Goal: Navigation & Orientation: Understand site structure

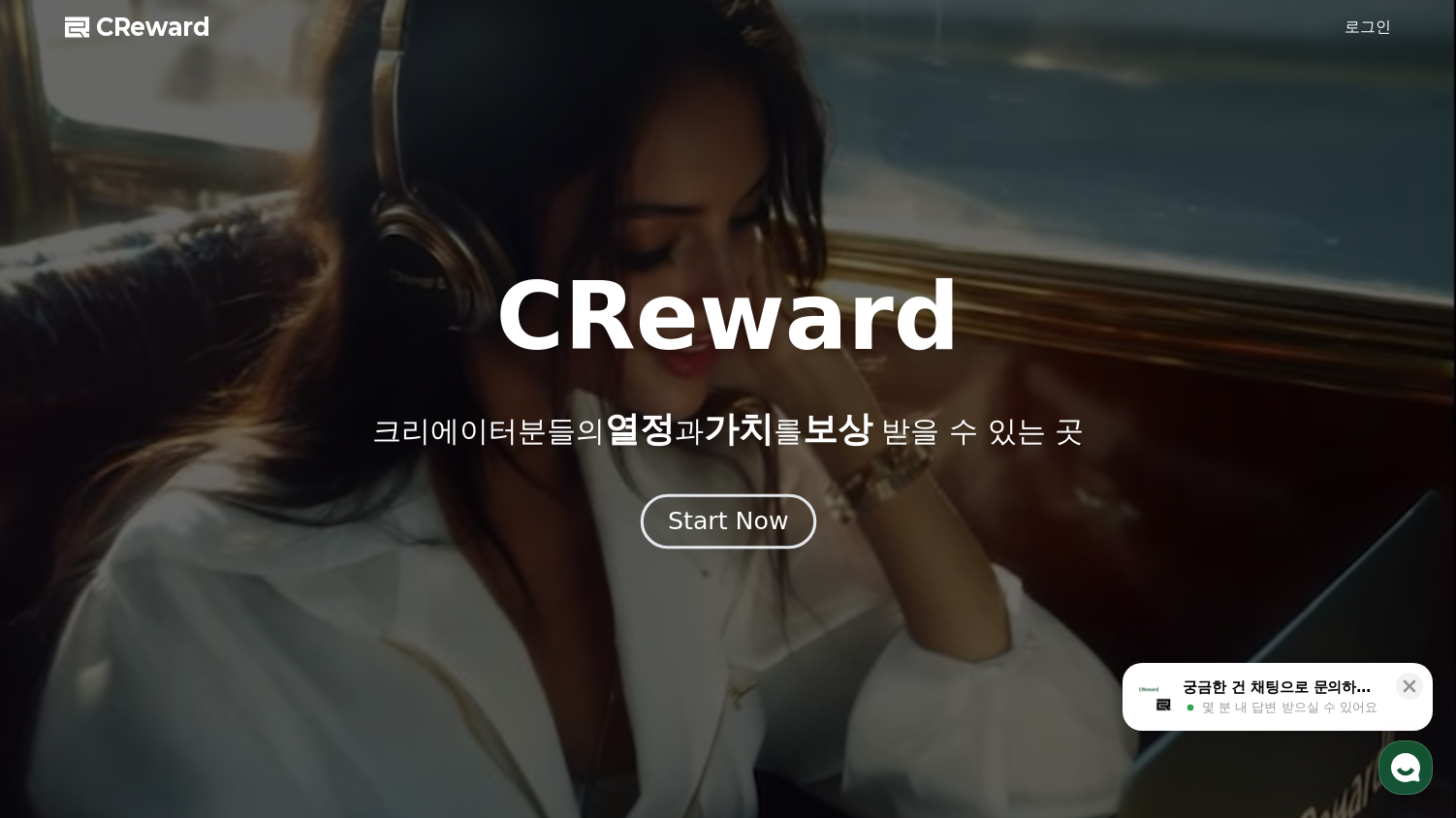
click at [743, 540] on button "Start Now" at bounding box center [728, 522] width 175 height 55
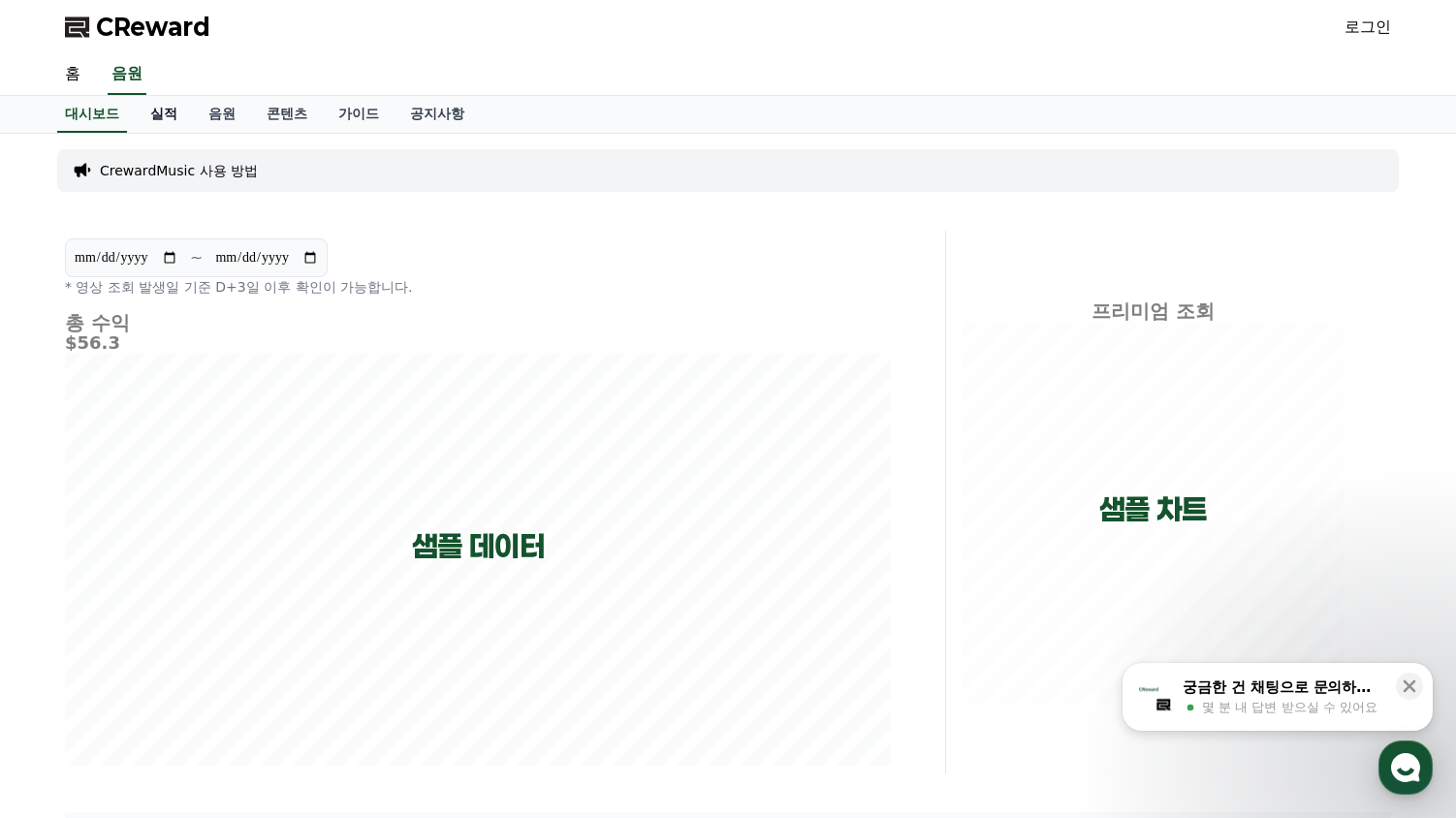
click at [174, 117] on link "실적" at bounding box center [163, 114] width 58 height 36
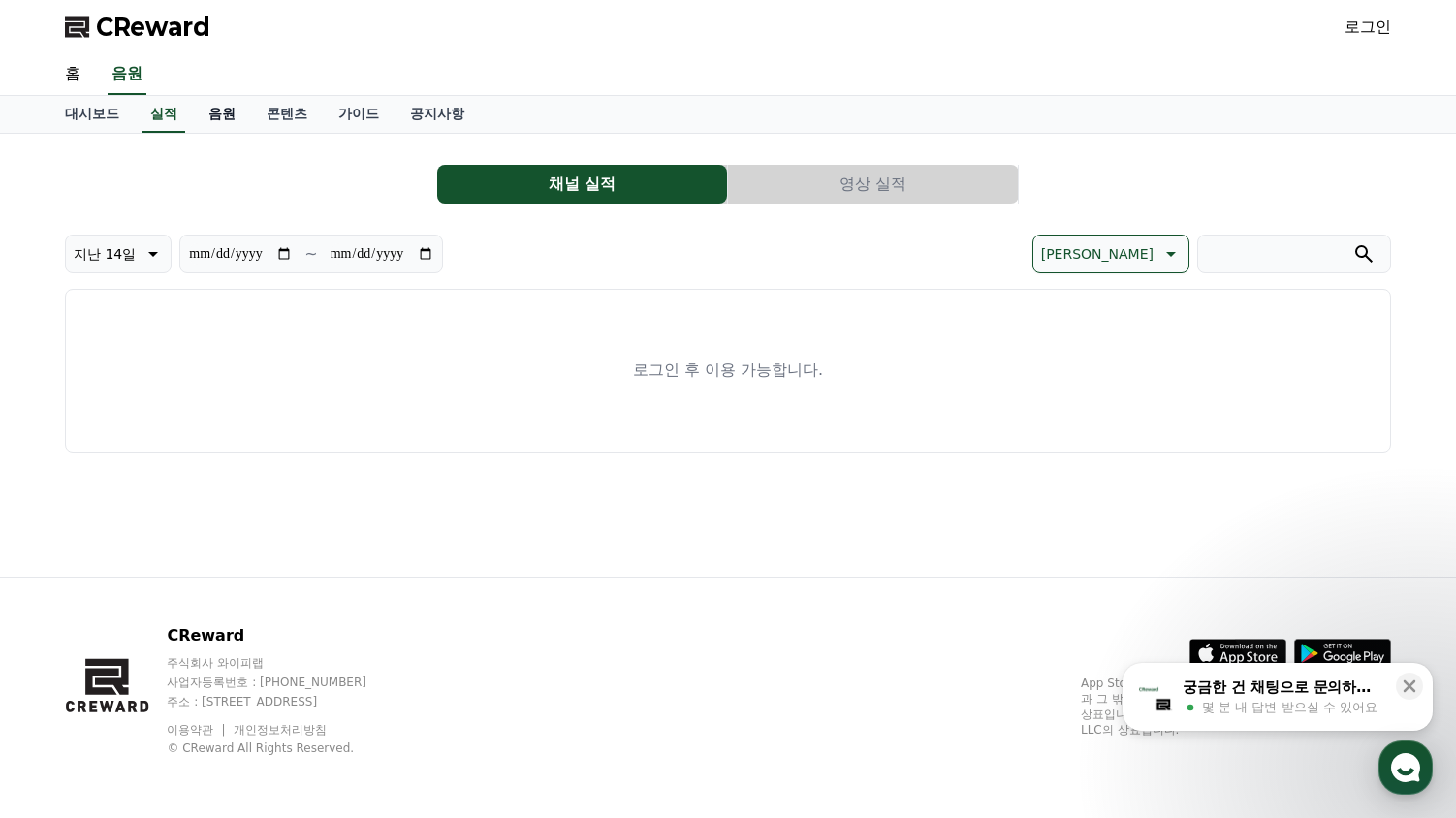
drag, startPoint x: 221, startPoint y: 115, endPoint x: 233, endPoint y: 116, distance: 12.0
click at [220, 115] on link "음원" at bounding box center [221, 114] width 58 height 36
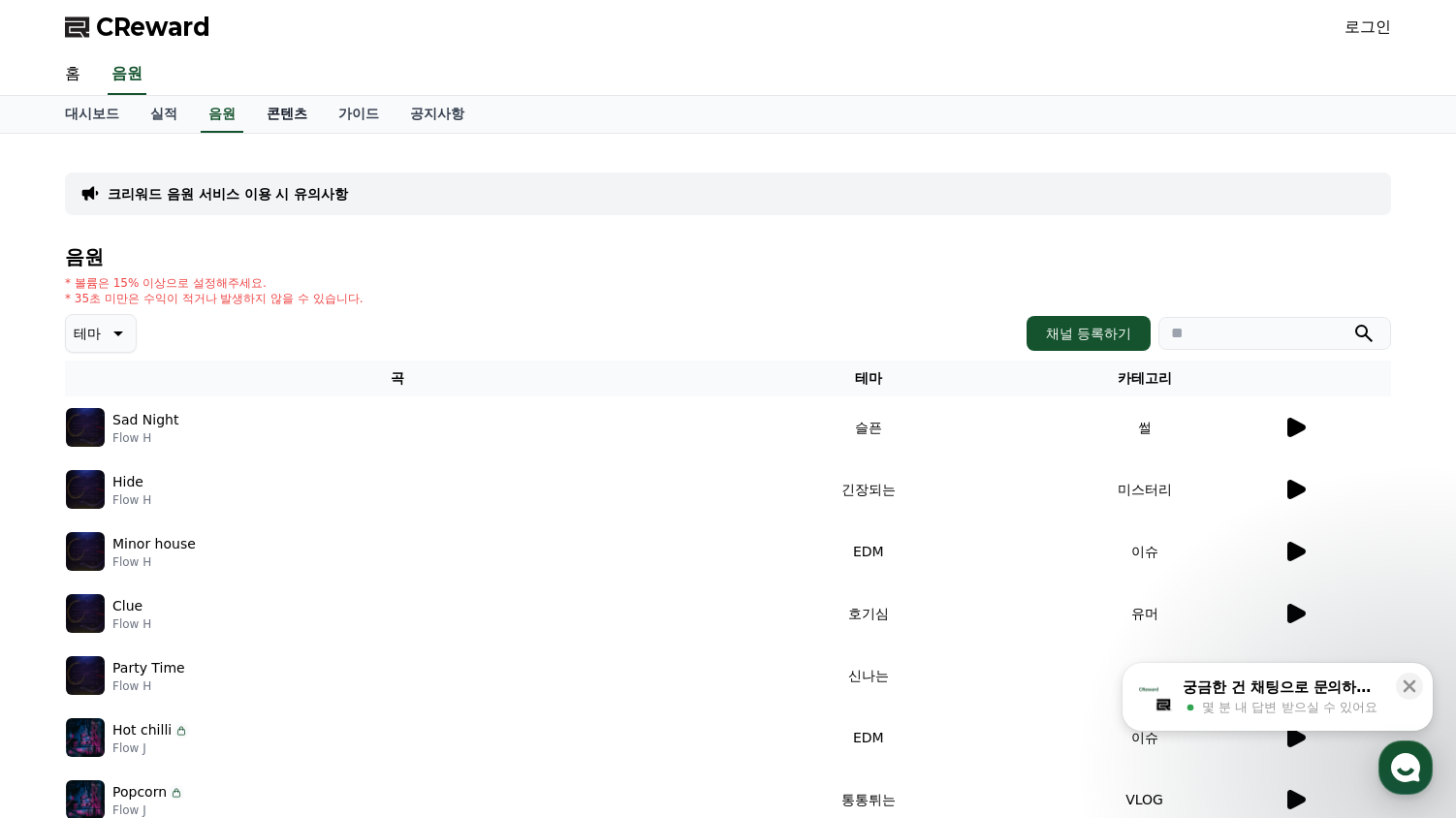
drag, startPoint x: 292, startPoint y: 115, endPoint x: 304, endPoint y: 118, distance: 12.4
click at [294, 115] on link "콘텐츠" at bounding box center [286, 114] width 72 height 36
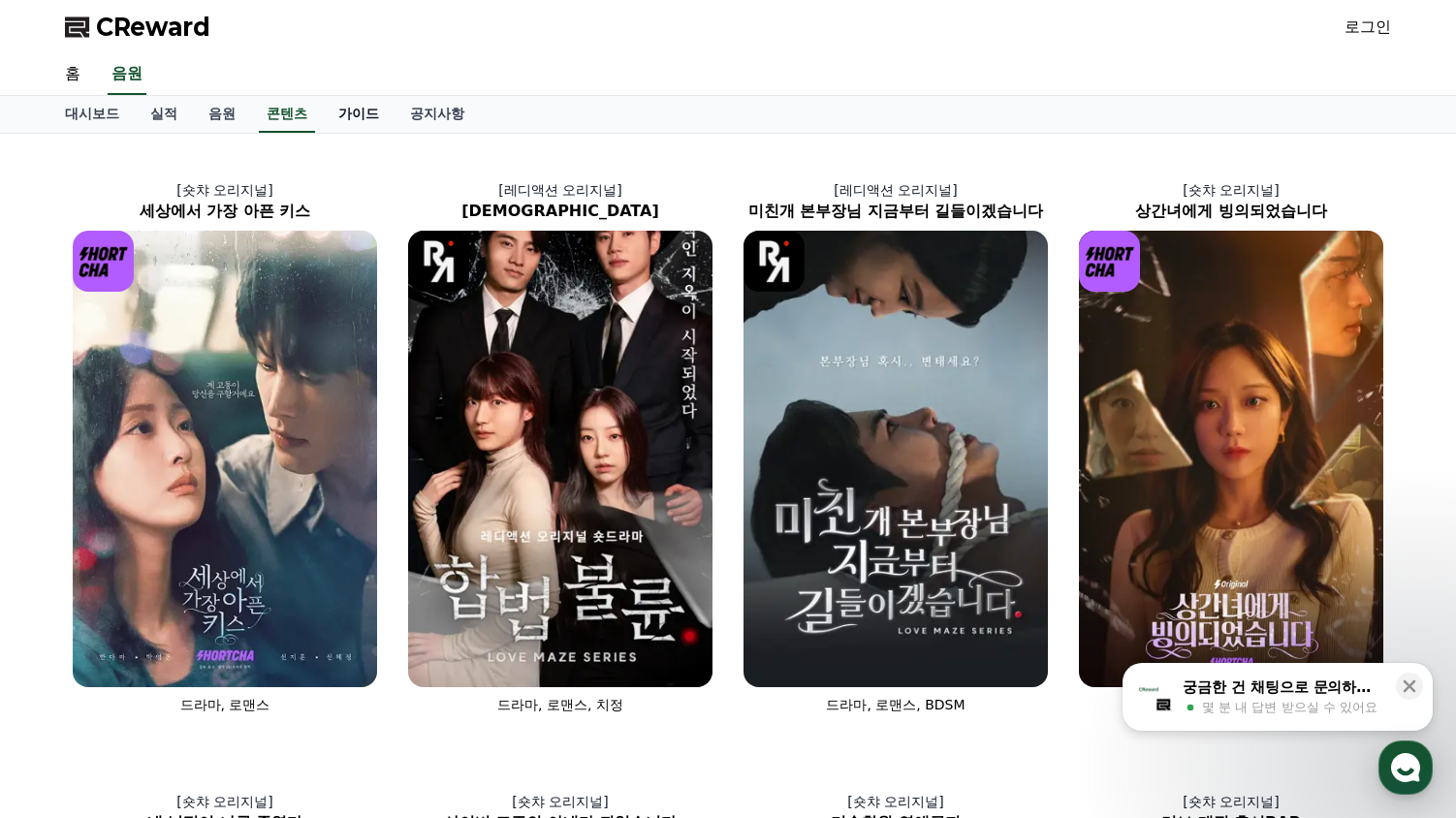
click at [360, 116] on link "가이드" at bounding box center [358, 114] width 72 height 36
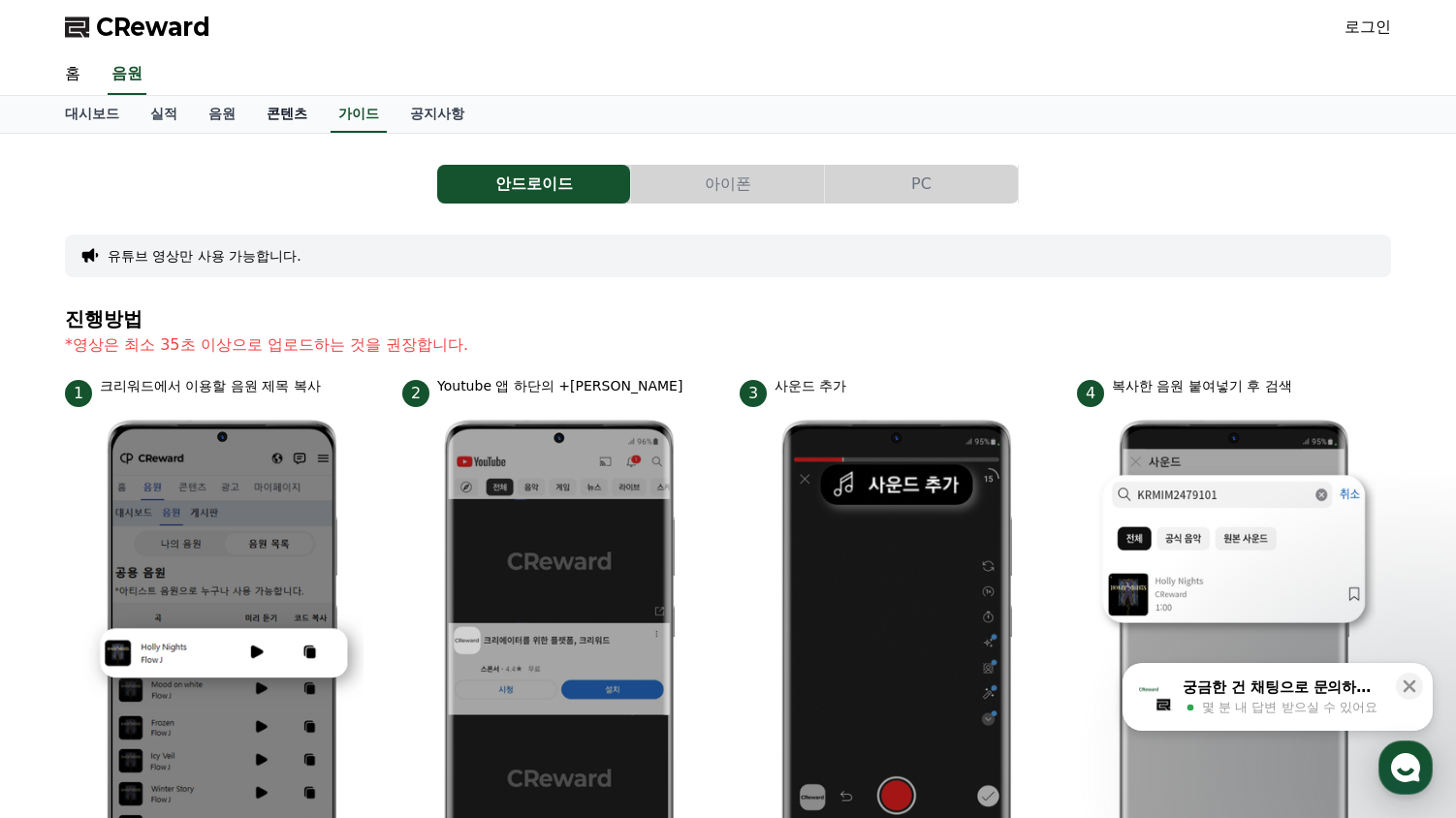
click at [277, 119] on link "콘텐츠" at bounding box center [286, 114] width 72 height 36
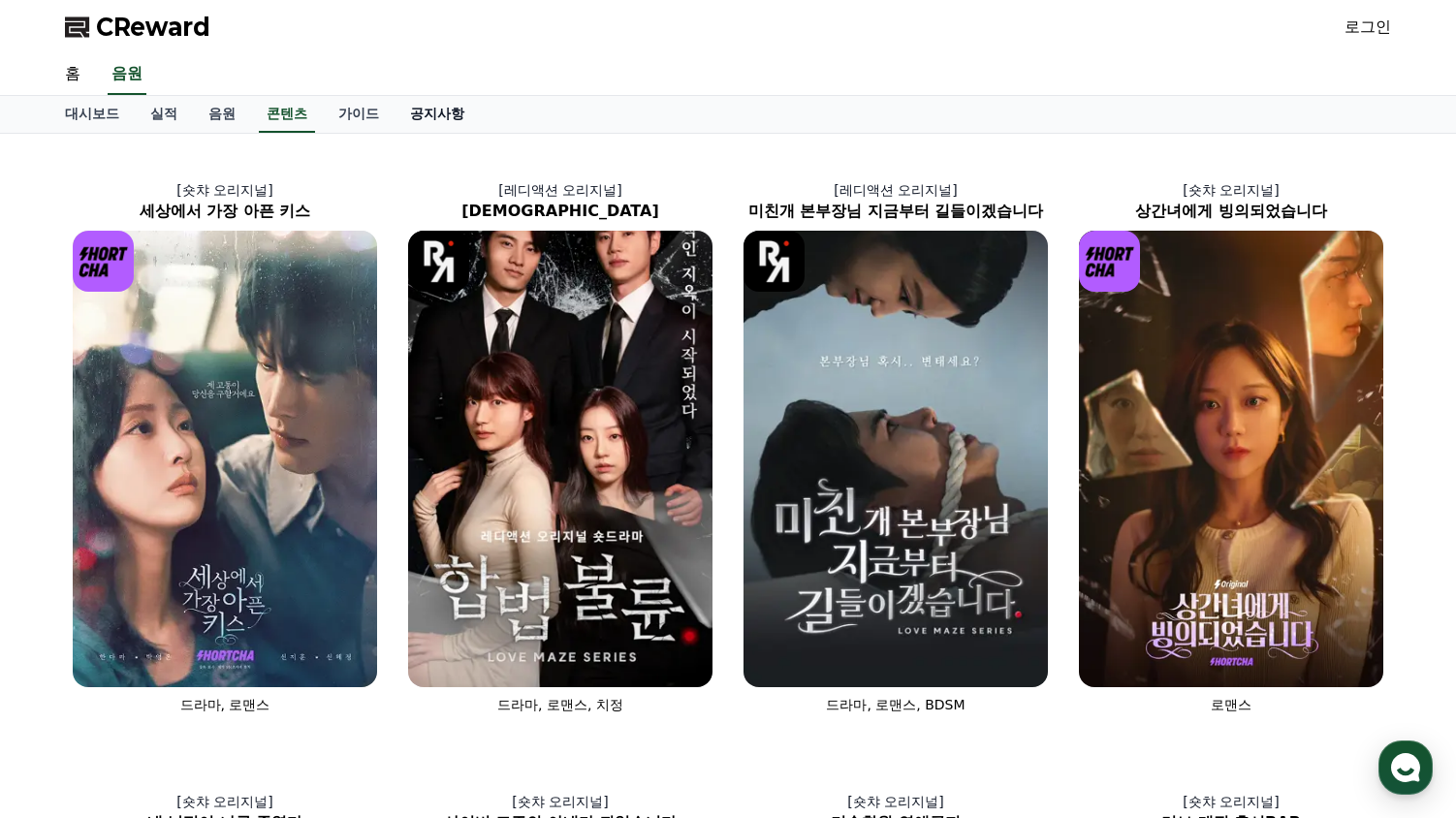
click at [400, 110] on link "공지사항" at bounding box center [437, 114] width 86 height 36
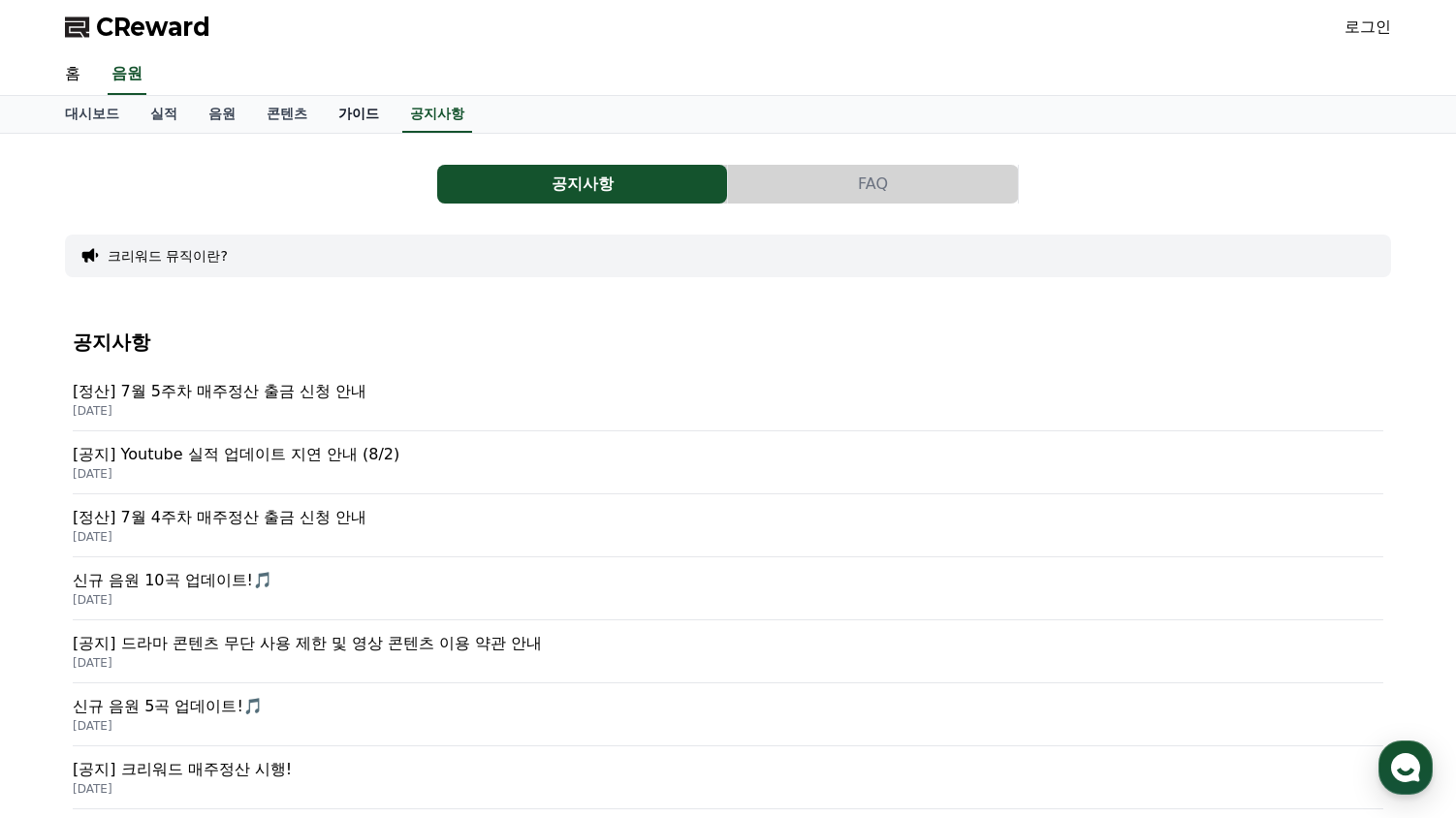
click at [358, 110] on link "가이드" at bounding box center [358, 114] width 72 height 36
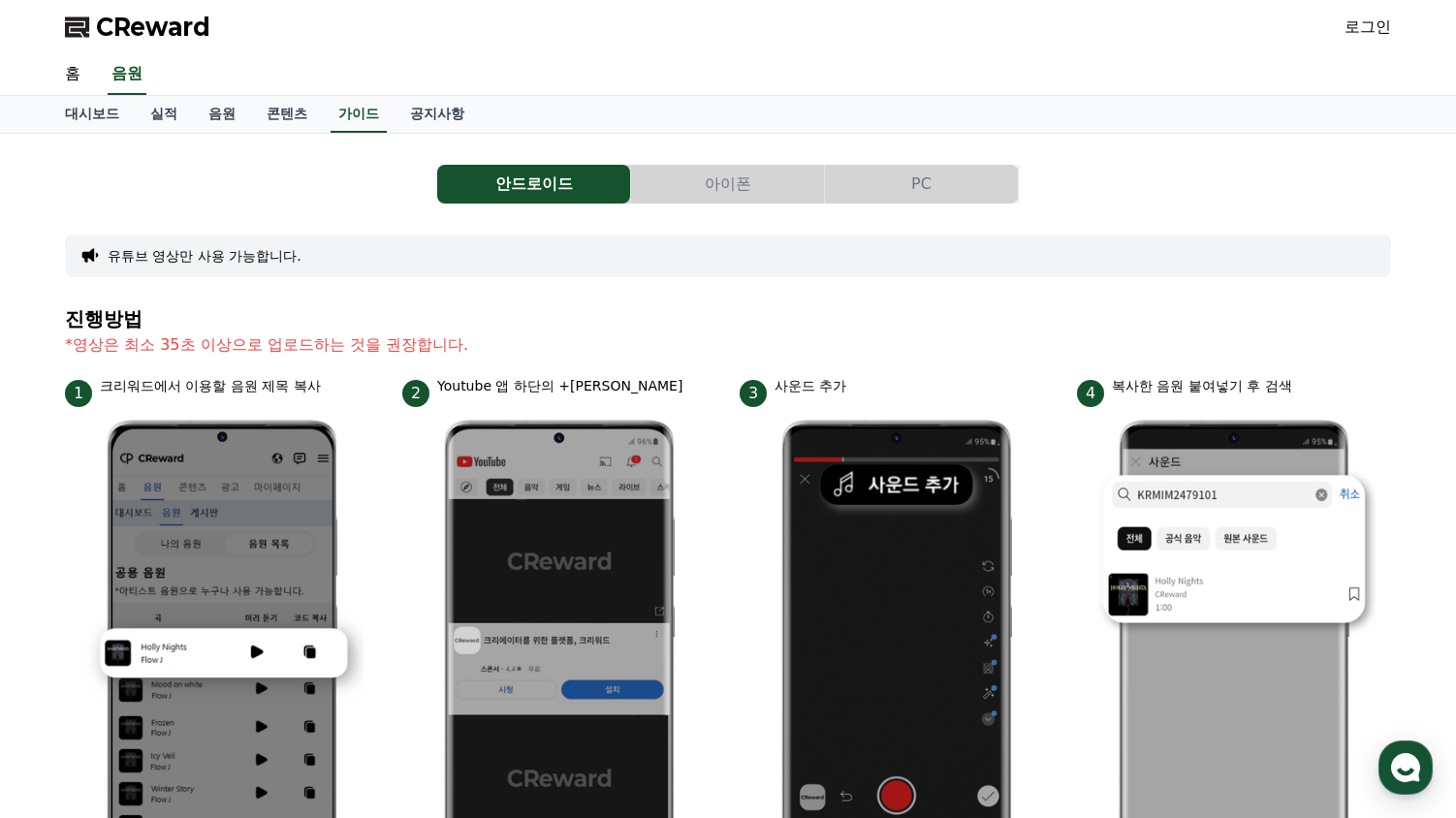
click at [201, 264] on button "유튜브 영상만 사용 가능합니다." at bounding box center [204, 256] width 194 height 20
click at [82, 256] on icon at bounding box center [90, 256] width 20 height 20
click at [142, 255] on button "유튜브 영상만 사용 가능합니다." at bounding box center [204, 256] width 194 height 20
click at [154, 255] on button "유튜브 영상만 사용 가능합니다." at bounding box center [204, 256] width 194 height 20
click at [170, 254] on button "유튜브 영상만 사용 가능합니다." at bounding box center [204, 256] width 194 height 20
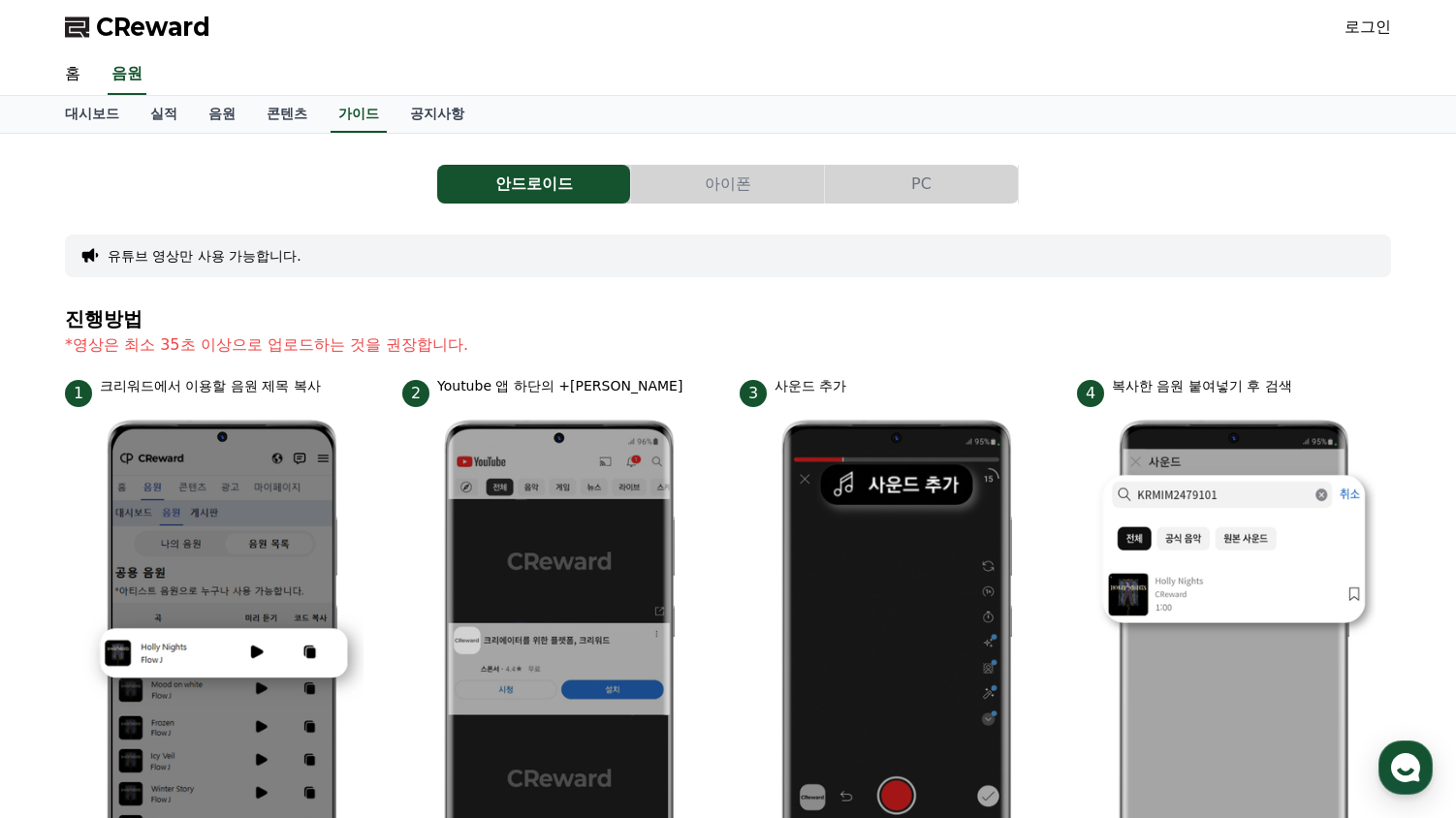
click at [660, 183] on button "아이폰" at bounding box center [728, 184] width 193 height 38
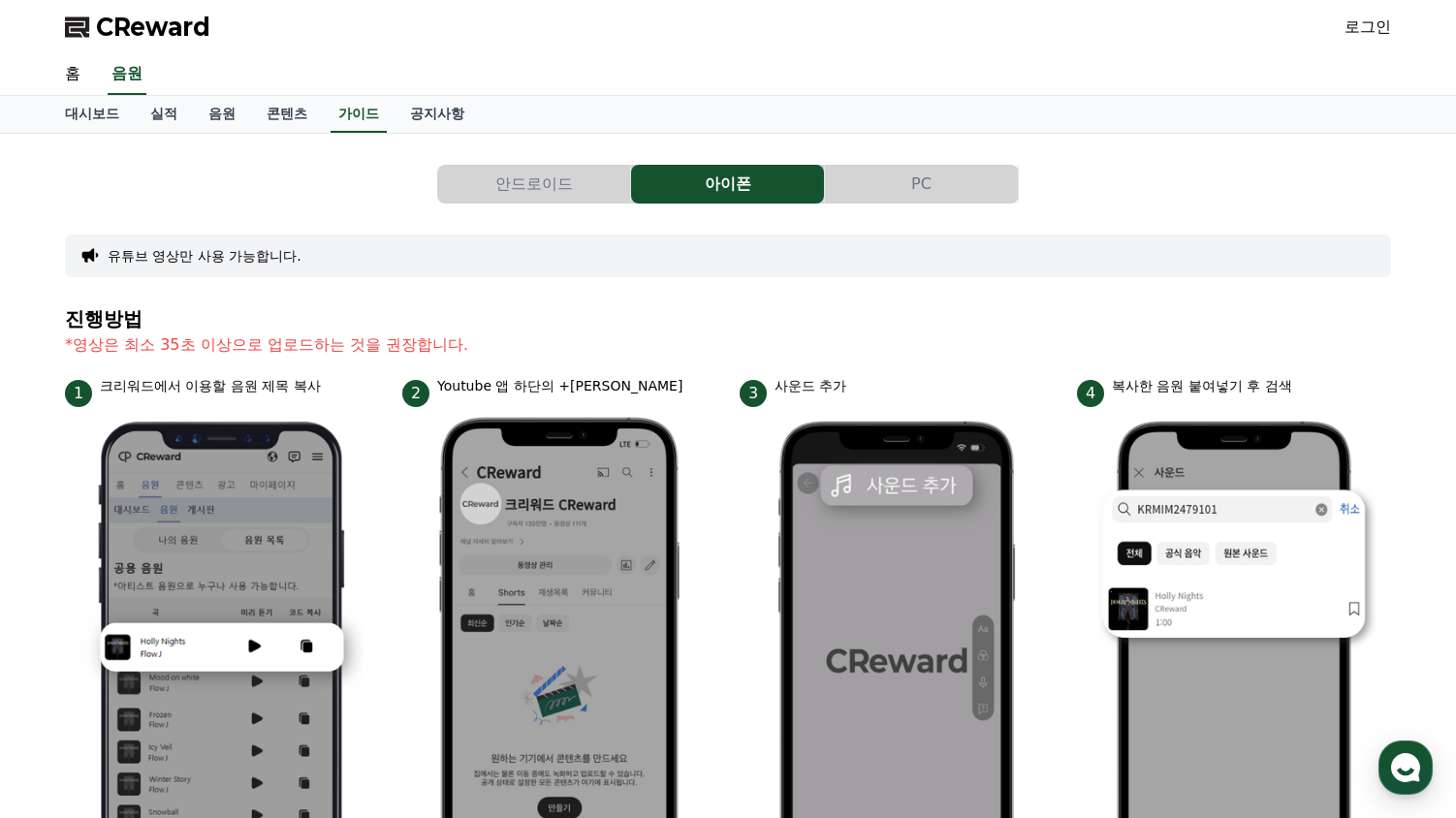
click at [899, 184] on button "PC" at bounding box center [921, 184] width 193 height 38
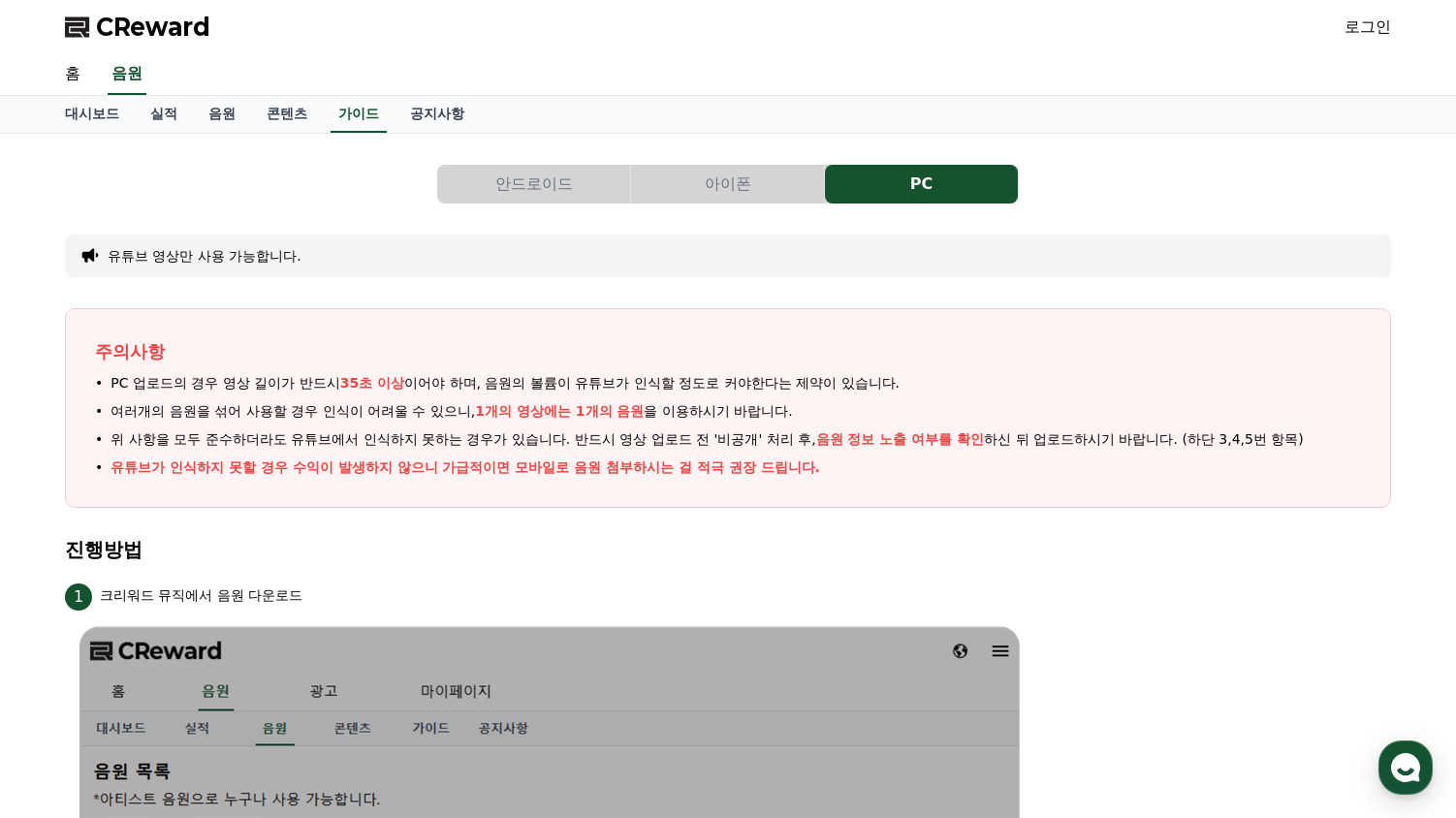
click at [580, 192] on button "안드로이드" at bounding box center [534, 184] width 193 height 38
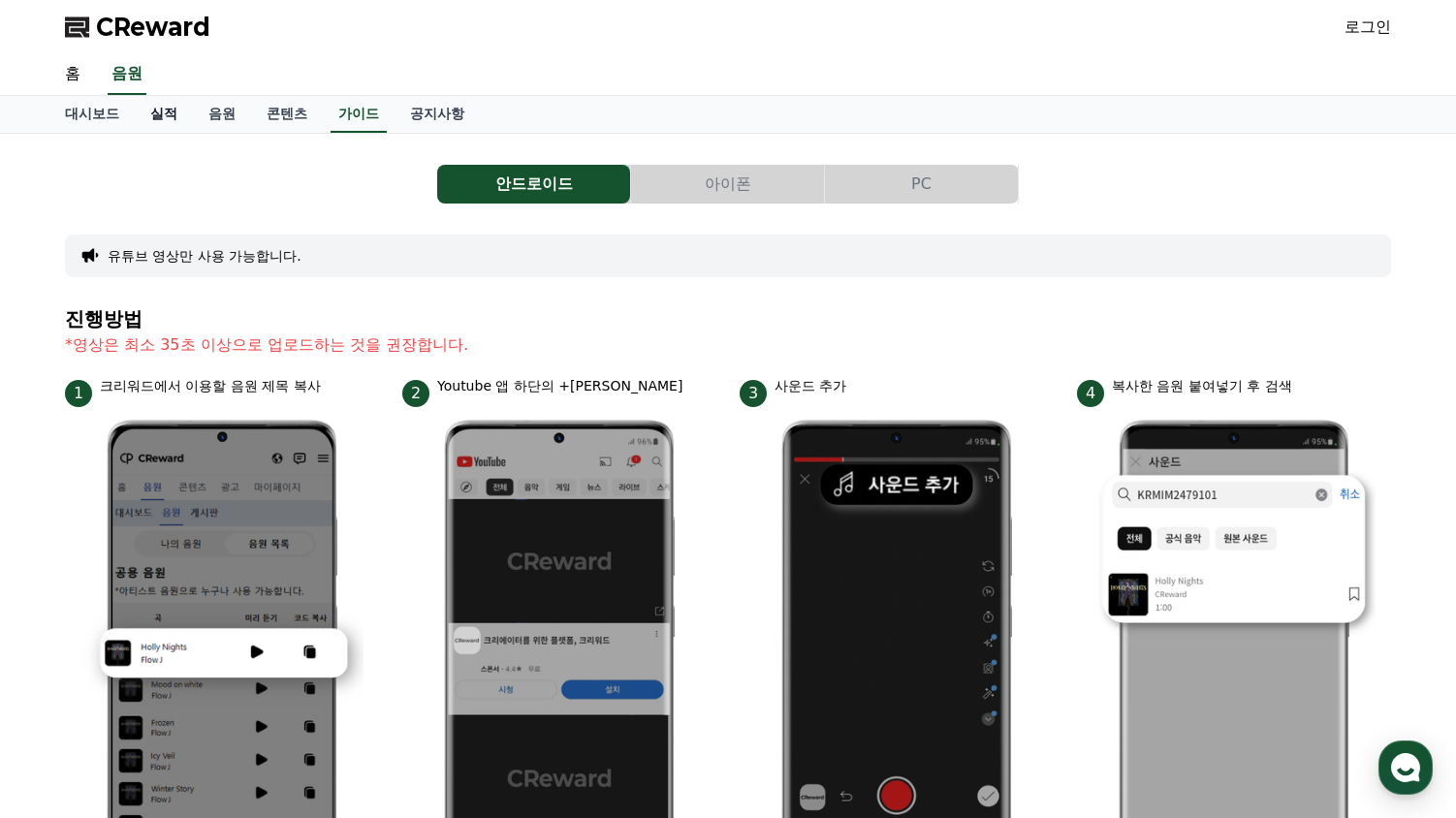
click at [169, 119] on link "실적" at bounding box center [163, 114] width 58 height 36
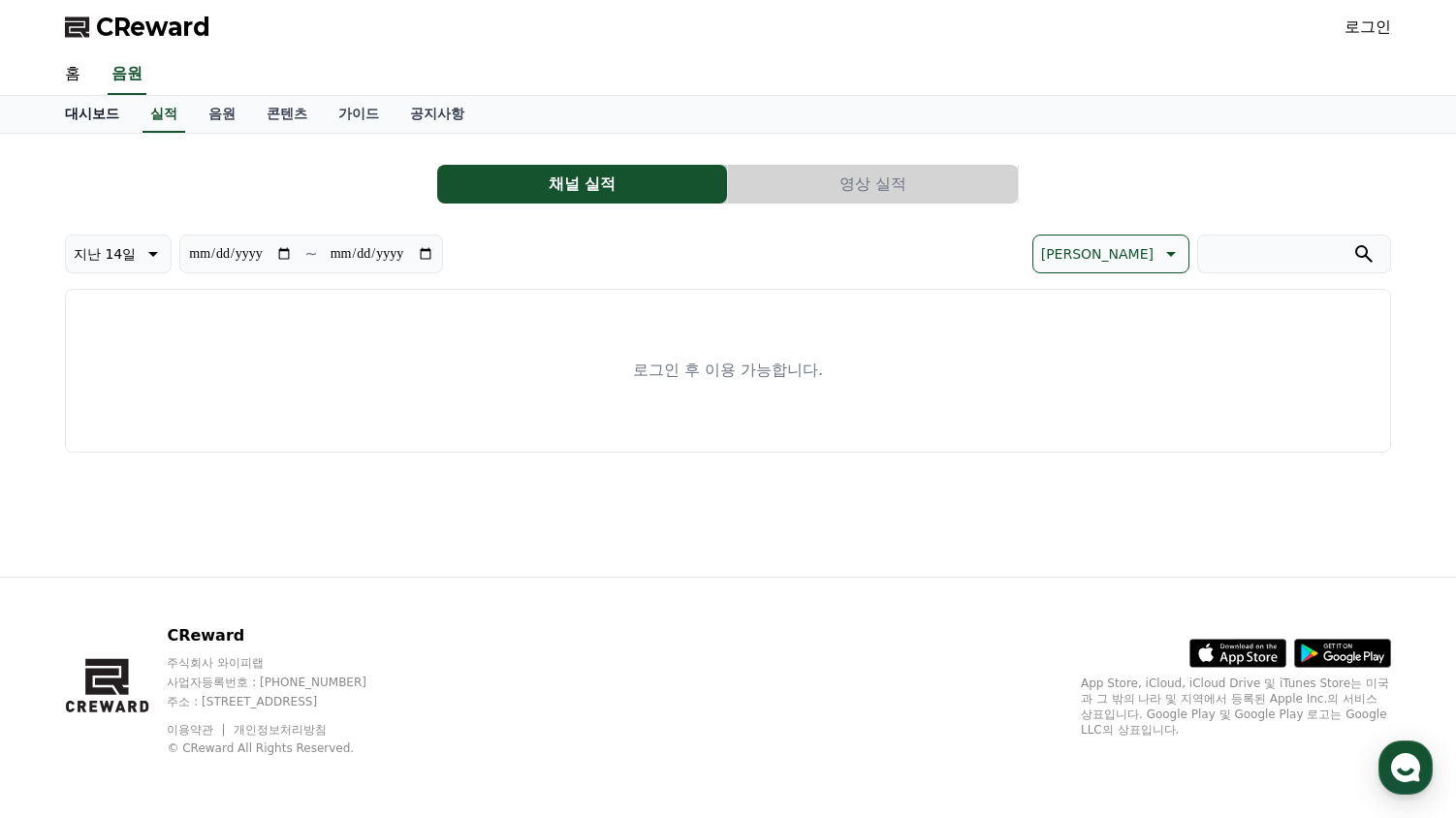
click at [79, 117] on link "대시보드" at bounding box center [91, 114] width 86 height 36
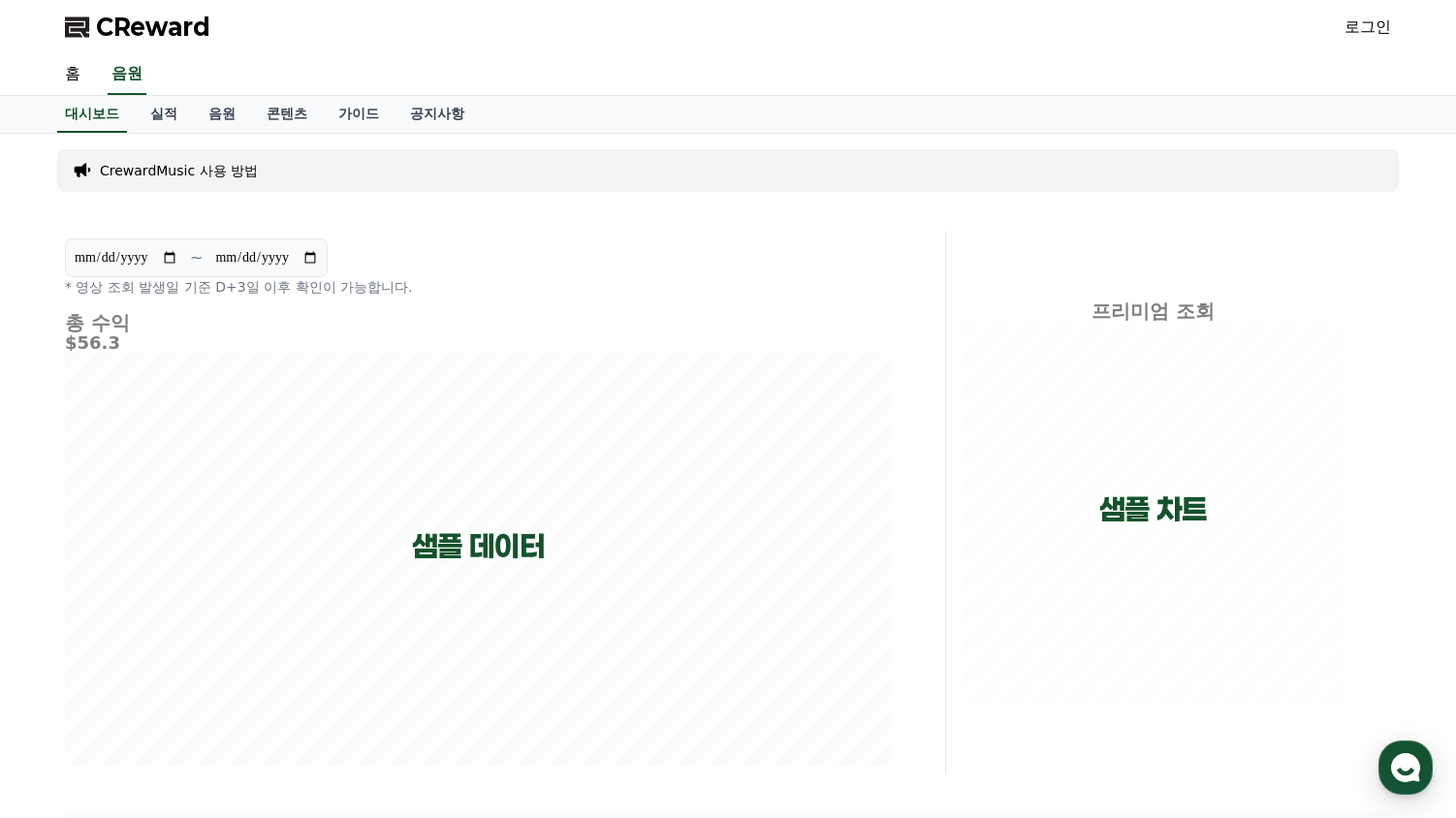
click at [193, 71] on div "홈 음원" at bounding box center [728, 74] width 1357 height 40
drag, startPoint x: 198, startPoint y: 69, endPoint x: 207, endPoint y: 66, distance: 9.5
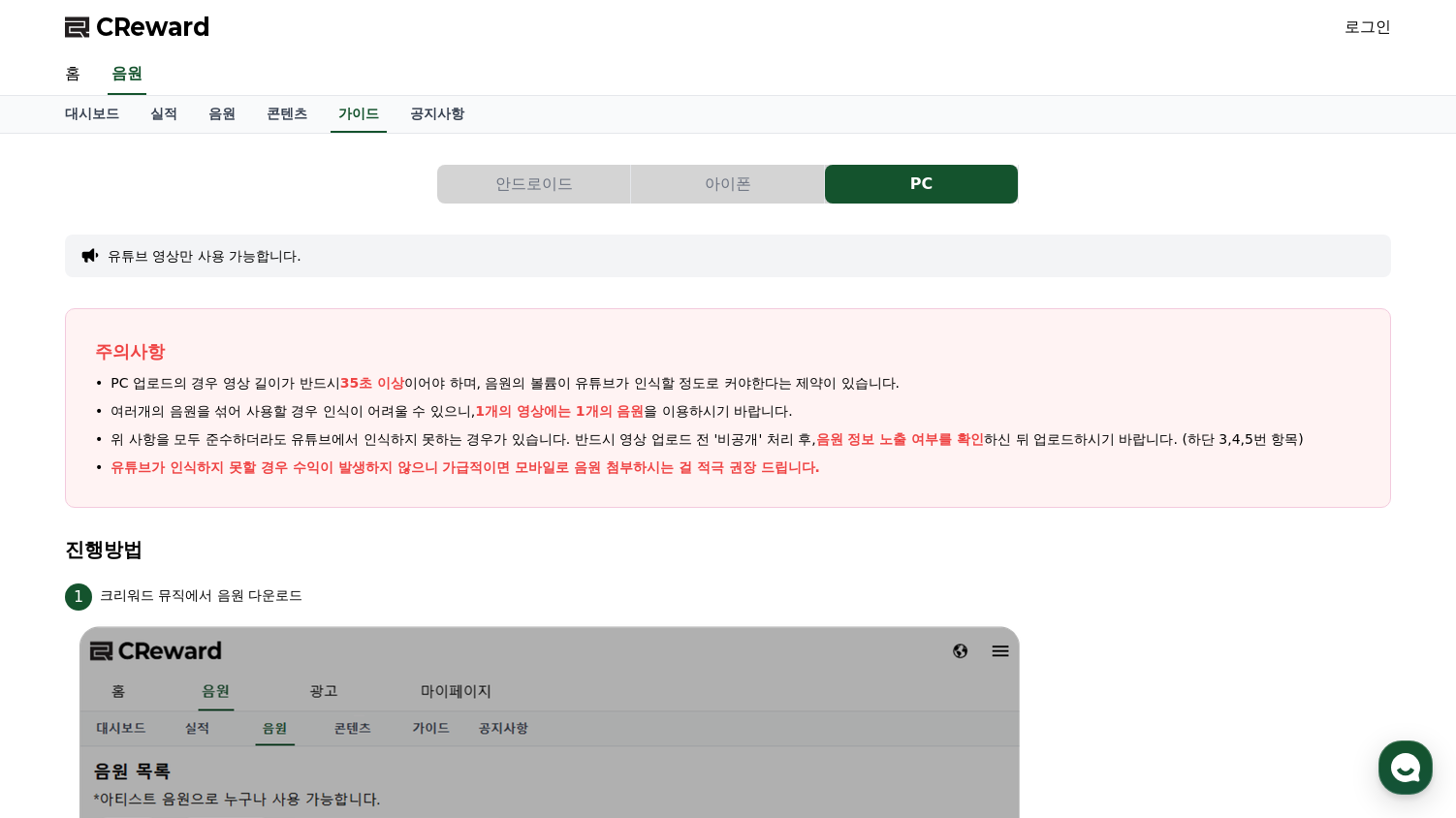
drag, startPoint x: 216, startPoint y: 84, endPoint x: 258, endPoint y: 83, distance: 42.0
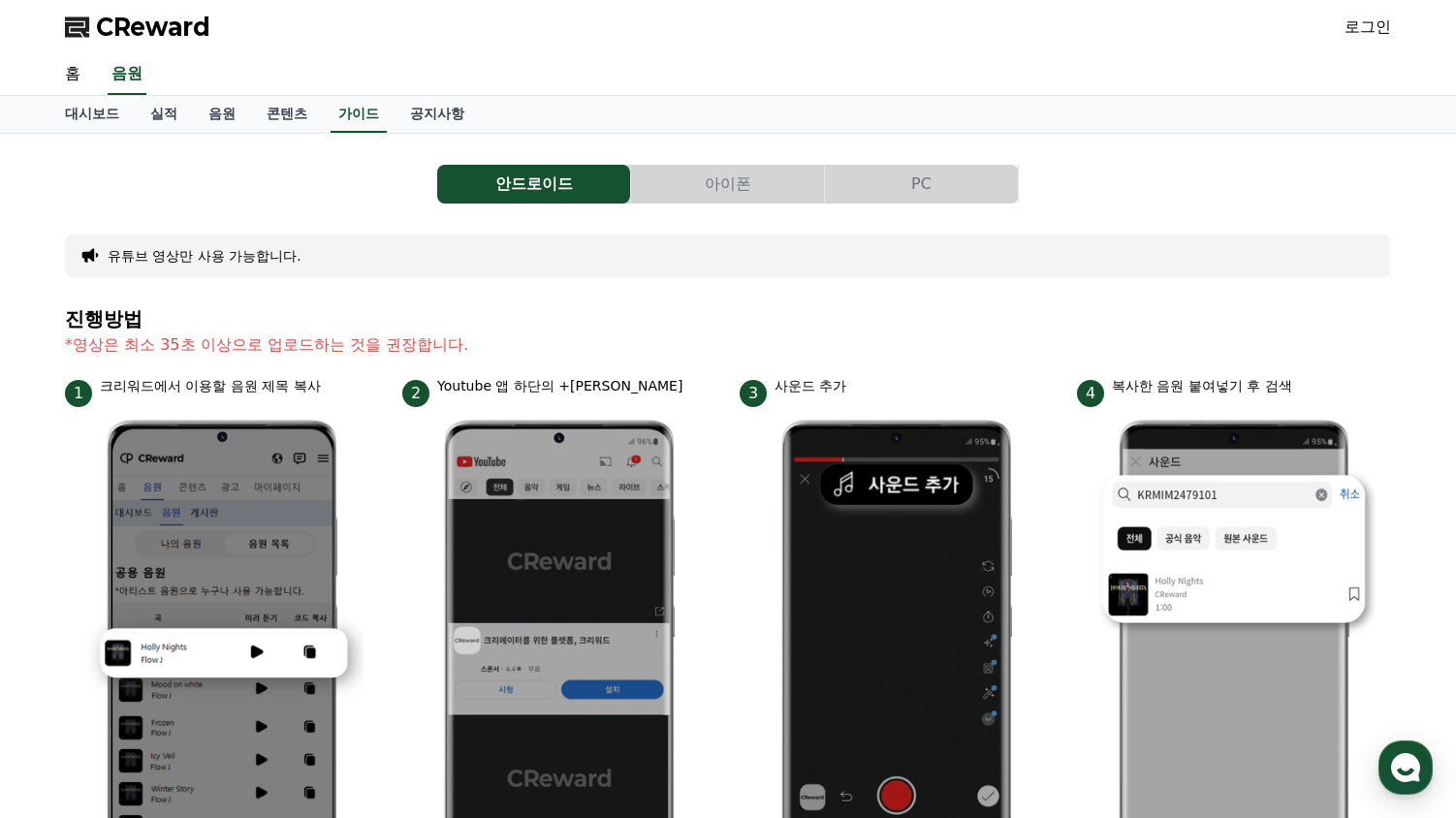
drag, startPoint x: 243, startPoint y: 94, endPoint x: 234, endPoint y: 95, distance: 9.1
click at [88, 125] on link "대시보드" at bounding box center [91, 114] width 86 height 36
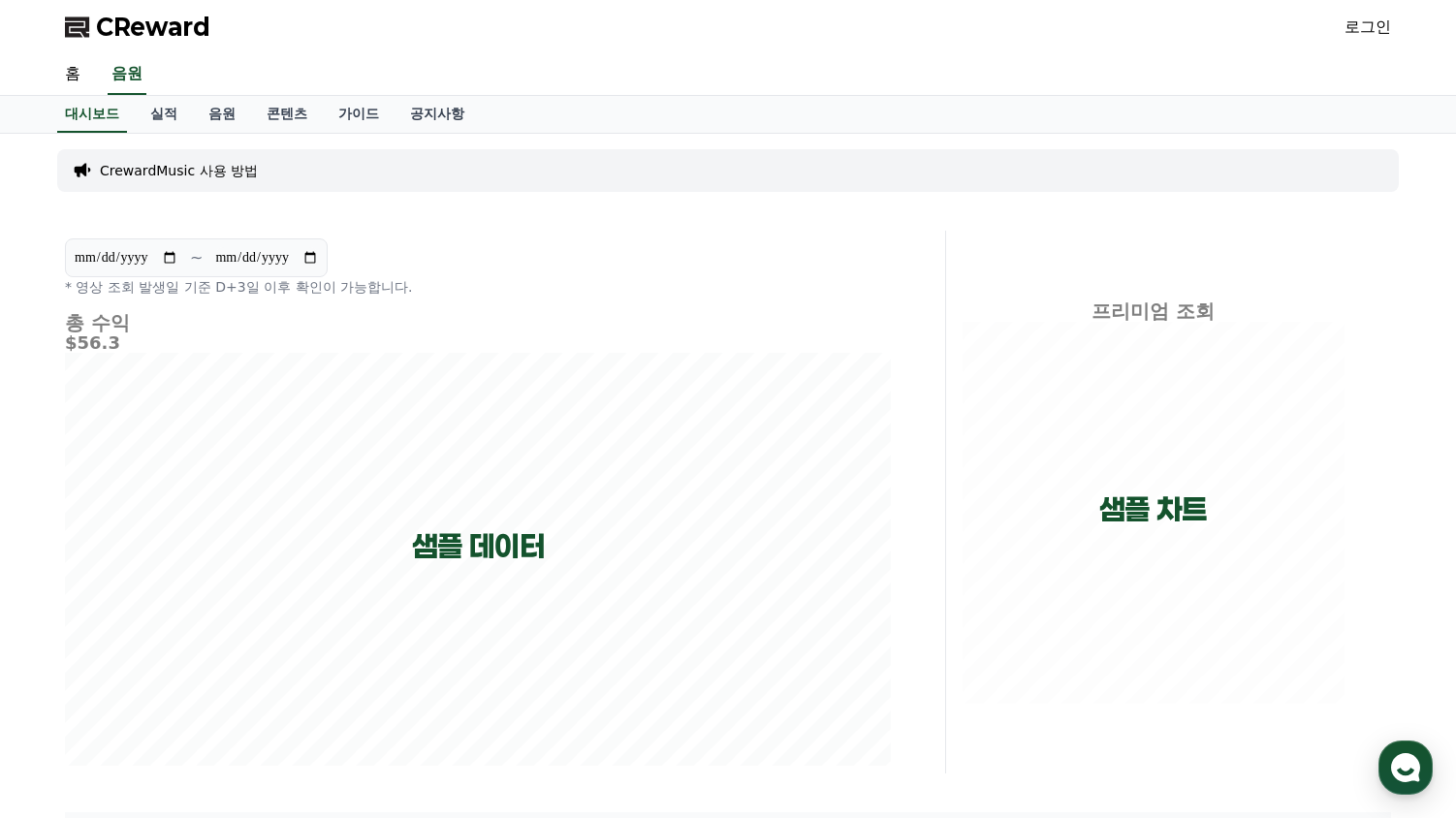
drag, startPoint x: 477, startPoint y: 68, endPoint x: 543, endPoint y: 63, distance: 66.2
